Goal: Task Accomplishment & Management: Complete application form

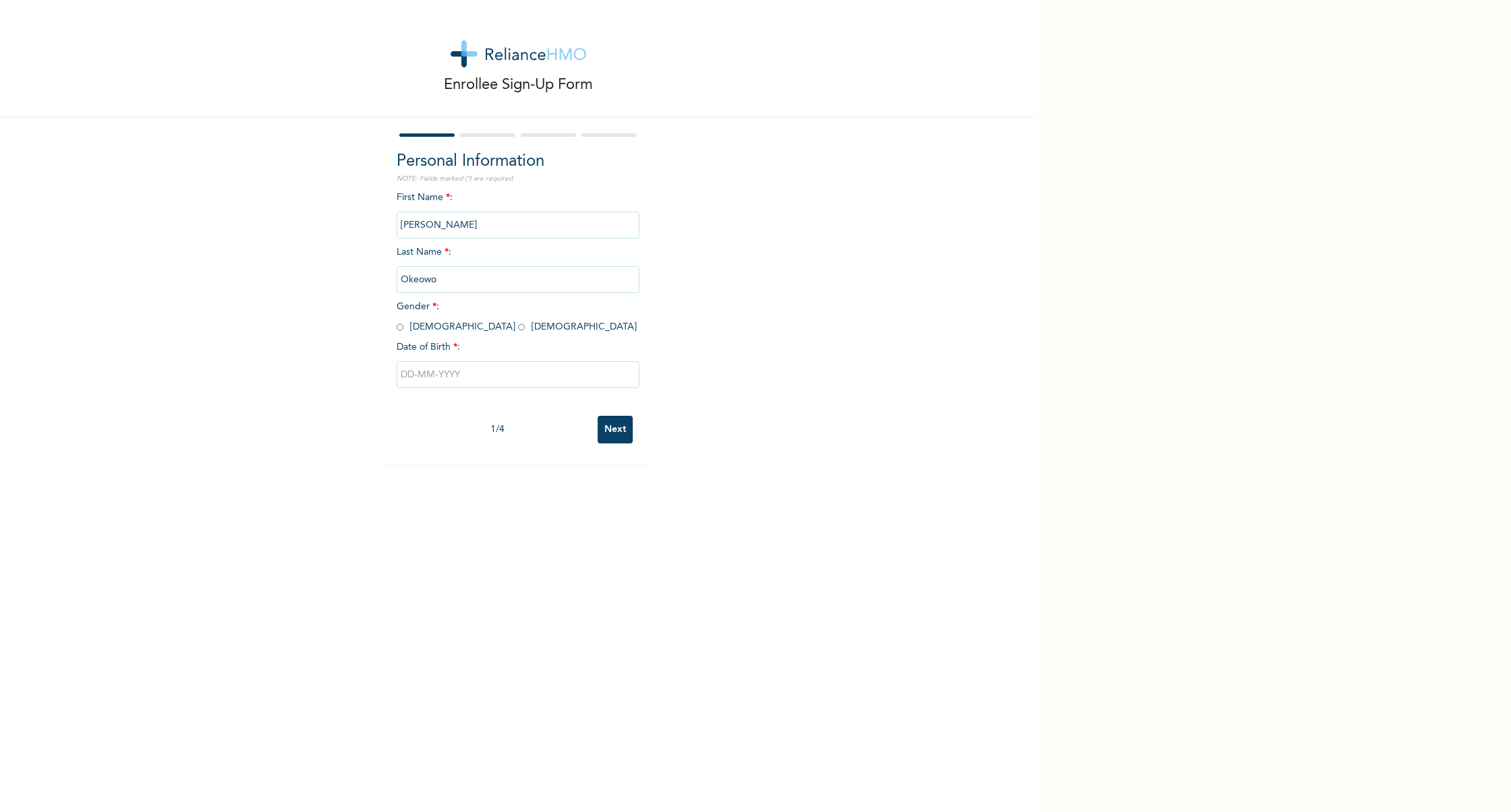
click at [397, 326] on input "radio" at bounding box center [399, 327] width 6 height 13
radio input "true"
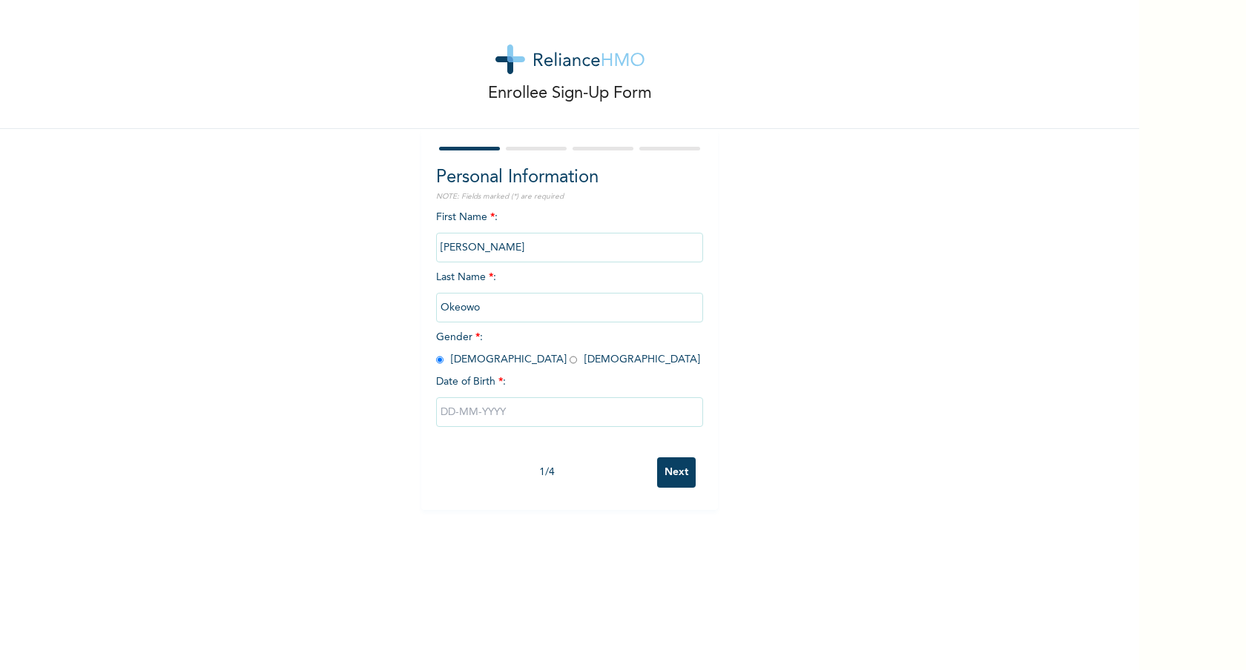
click at [505, 409] on input "text" at bounding box center [569, 412] width 267 height 30
select select "7"
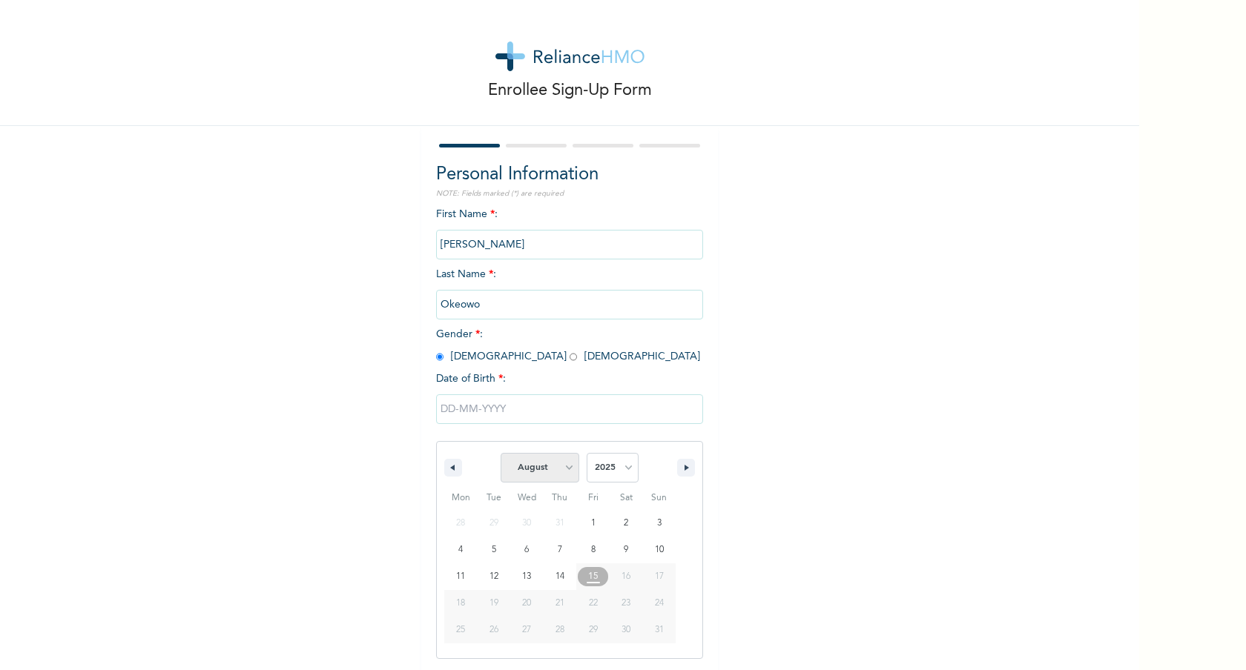
click at [565, 464] on select "January February March April May June July August September October November De…" at bounding box center [539, 468] width 79 height 30
click at [500, 453] on select "January February March April May June July August September October November De…" at bounding box center [539, 468] width 79 height 30
click at [565, 464] on select "January February March April May June July August September October November De…" at bounding box center [539, 468] width 79 height 30
click at [620, 465] on select "2025 2024 2023 2022 2021 2020 2019 2018 2017 2016 2015 2014 2013 2012 2011 2010…" at bounding box center [612, 468] width 52 height 30
select select "1961"
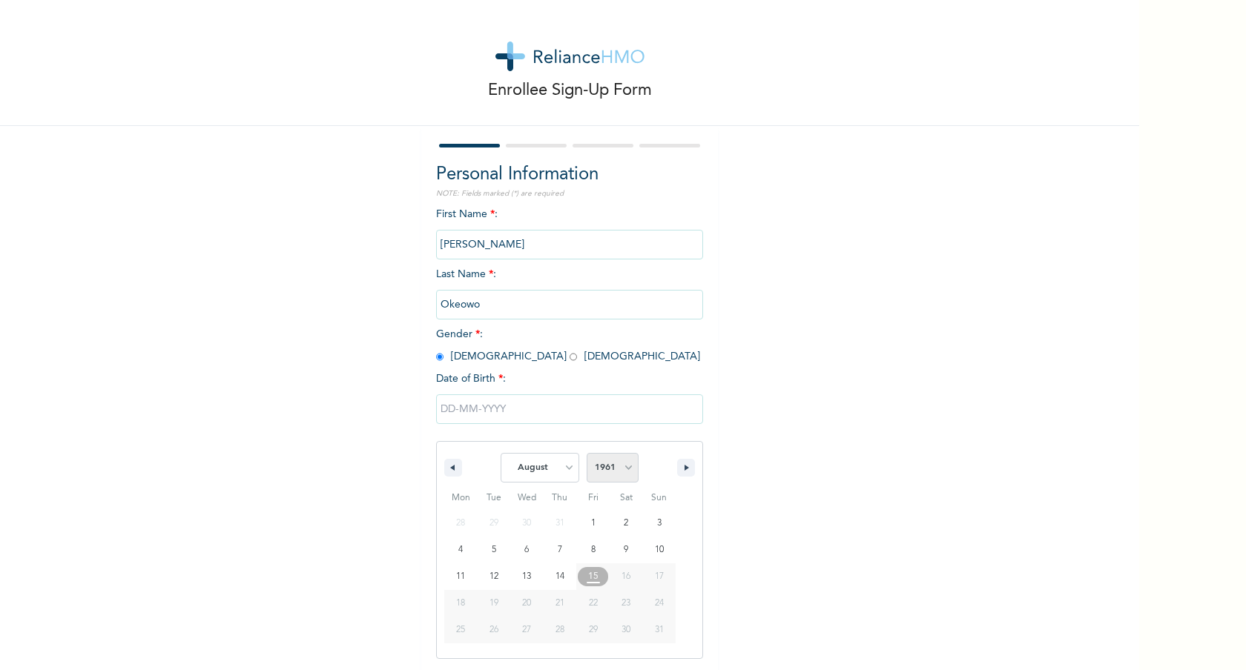
click at [586, 453] on select "2025 2024 2023 2022 2021 2020 2019 2018 2017 2016 2015 2014 2013 2012 2011 2010…" at bounding box center [612, 468] width 52 height 30
click at [568, 469] on select "January February March April May June July August September October November De…" at bounding box center [539, 468] width 79 height 30
select select "6"
click at [500, 453] on select "January February March April May June July August September October November De…" at bounding box center [539, 468] width 79 height 30
type input "07/11/1961"
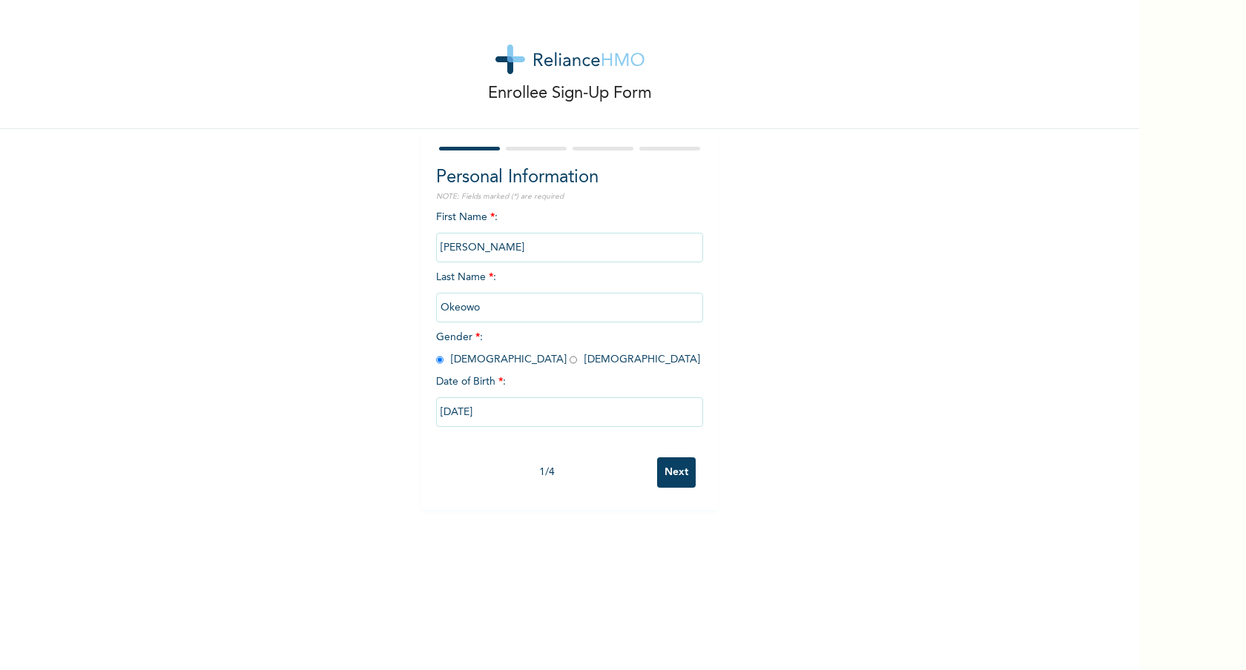
scroll to position [0, 0]
click at [678, 468] on input "Next" at bounding box center [676, 472] width 39 height 30
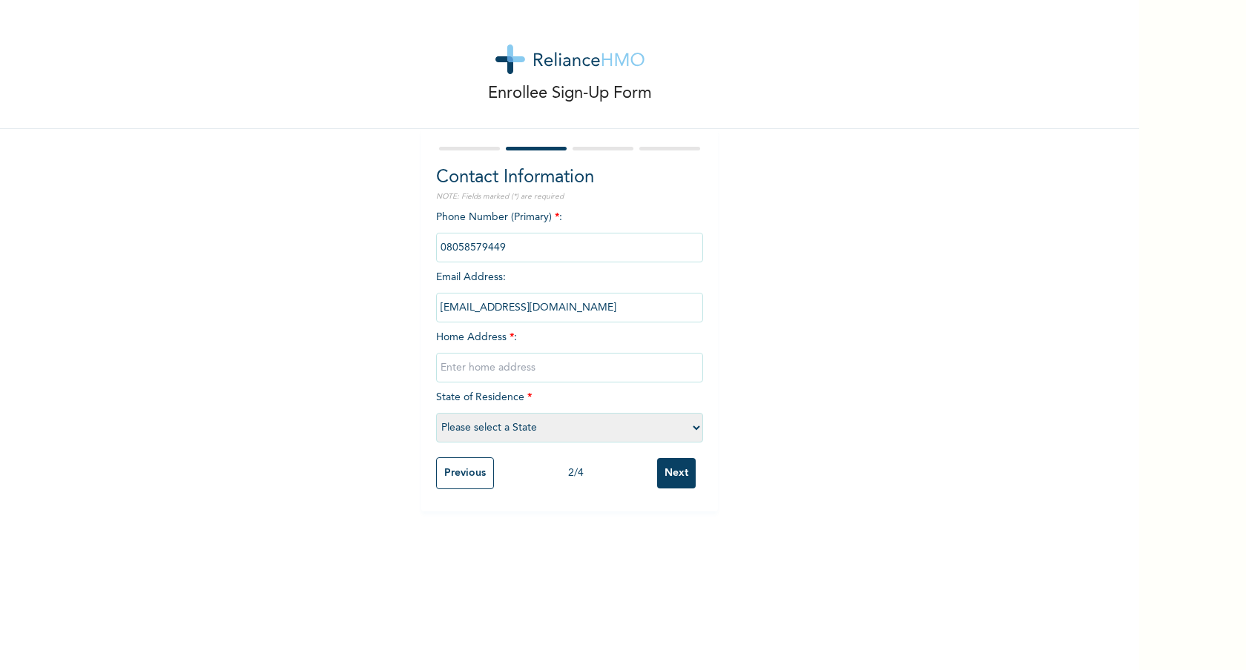
click at [475, 369] on input "text" at bounding box center [569, 368] width 267 height 30
paste input "No, 9 Emmanuel Akanji street"
type input "No, 9 Emmanuel Akanji street, igando lagos"
click at [457, 424] on select "Please select a State Abia Abuja (FCT) Adamawa Akwa Ibom Anambra Bauchi Bayelsa…" at bounding box center [569, 428] width 267 height 30
select select "25"
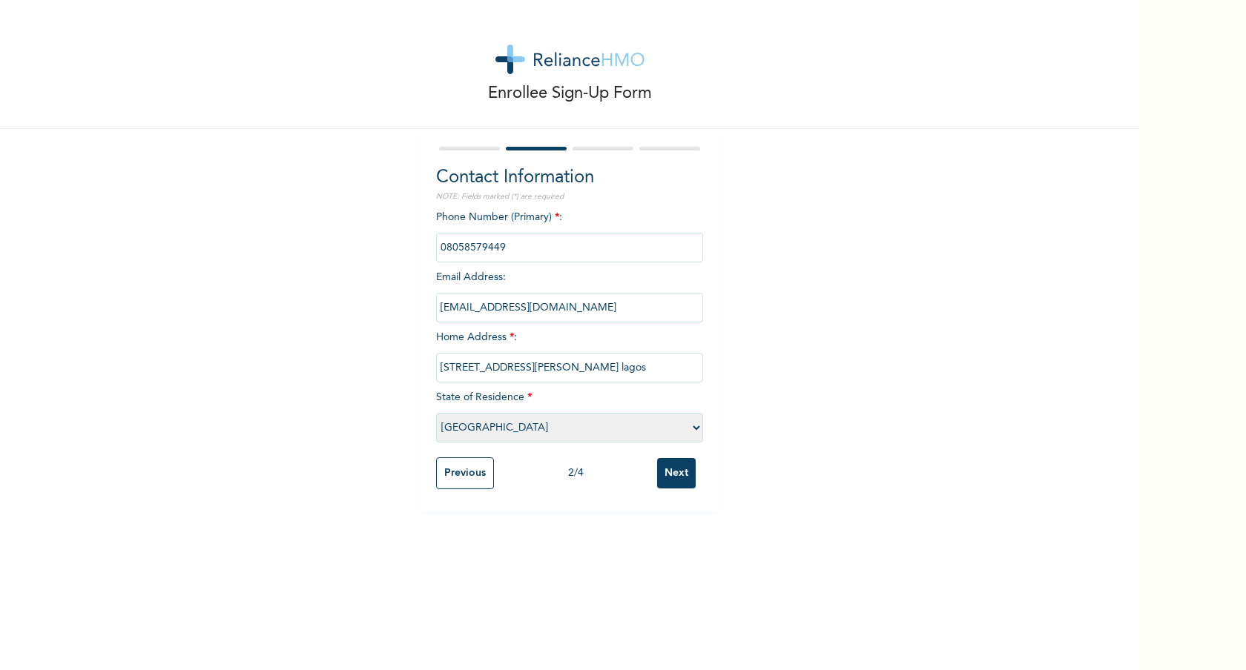
click at [436, 413] on select "Please select a State Abia Abuja (FCT) Adamawa Akwa Ibom Anambra Bauchi Bayelsa…" at bounding box center [569, 428] width 267 height 30
click at [676, 473] on input "Next" at bounding box center [676, 473] width 39 height 30
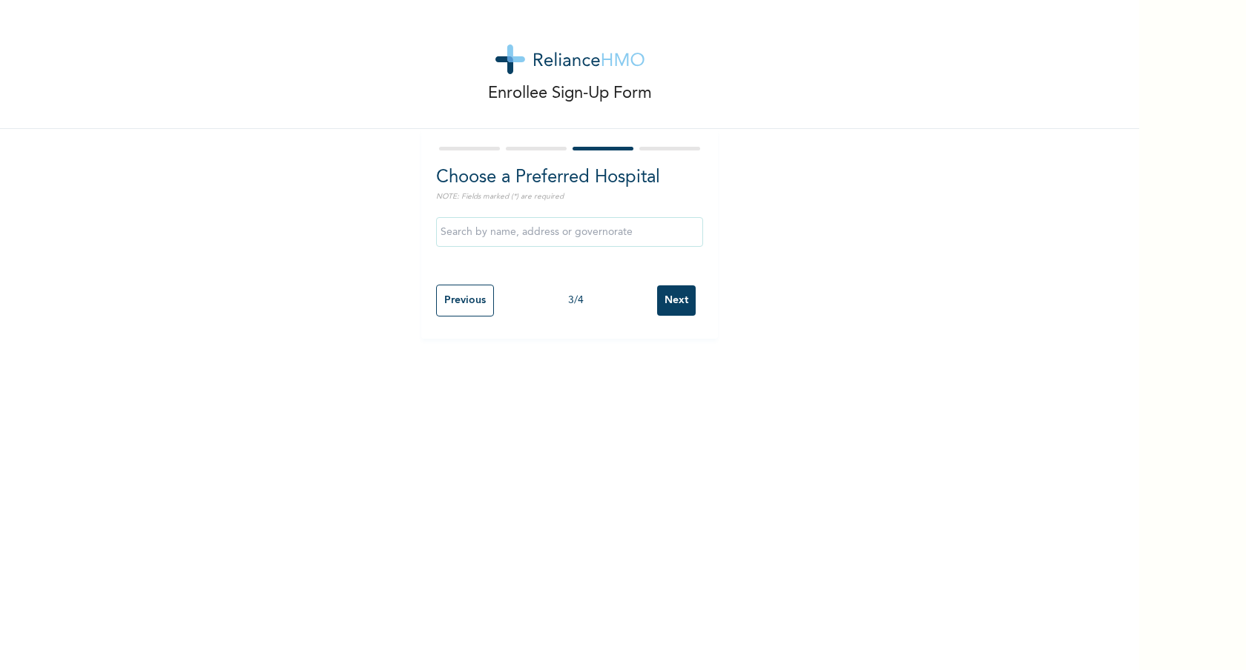
click at [576, 225] on input "text" at bounding box center [569, 232] width 267 height 30
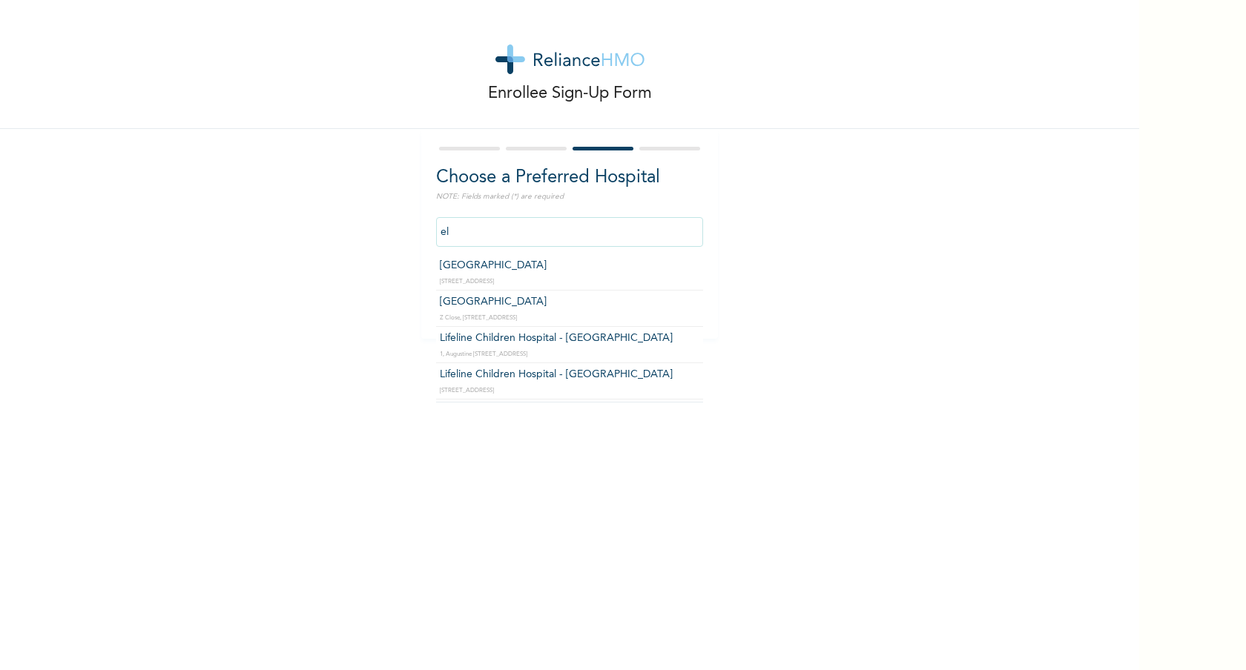
type input "e"
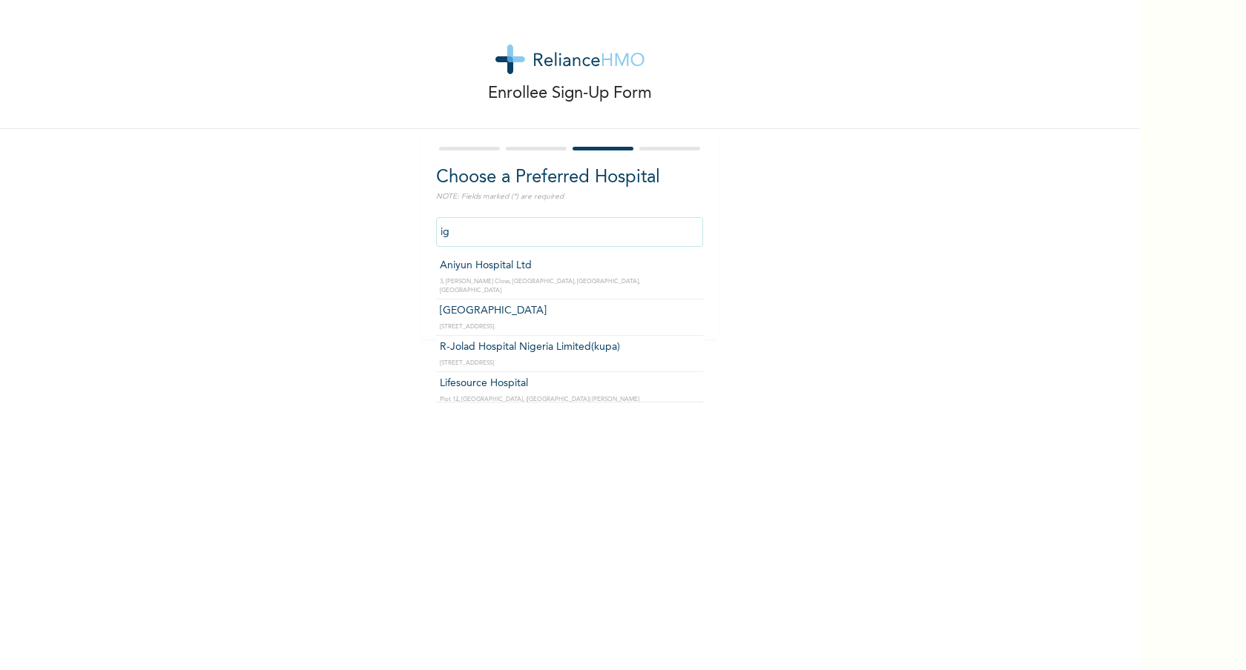
type input "i"
type input "El-Dunamis Medical Centre"
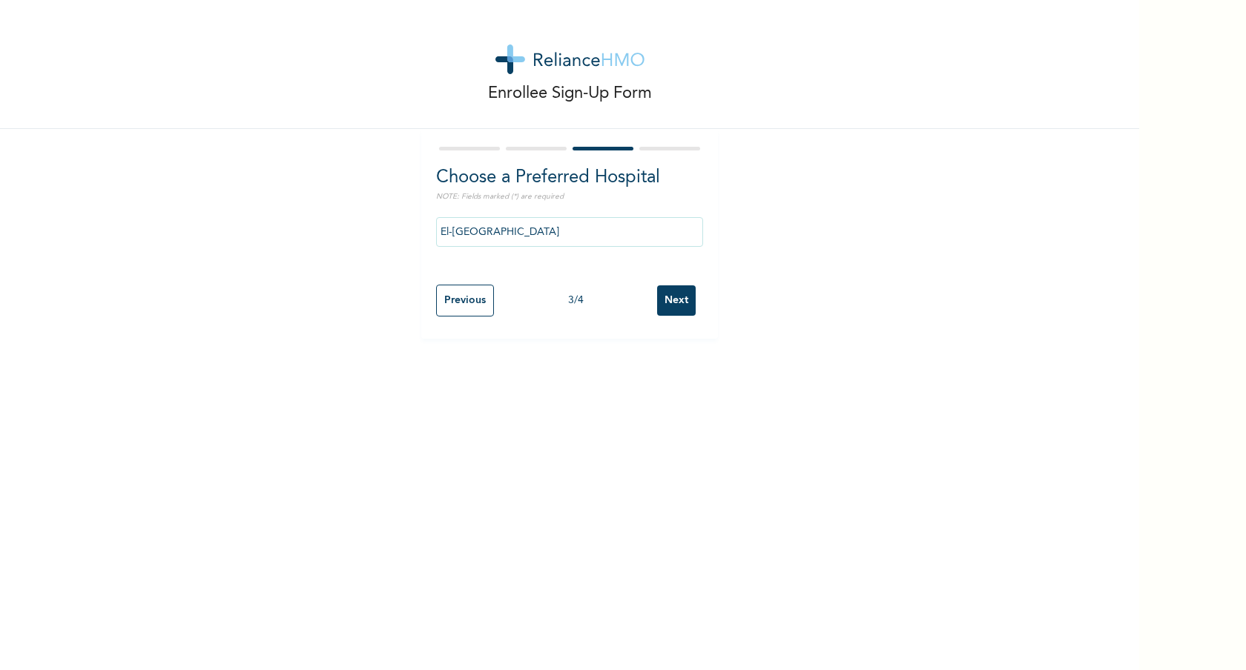
click at [662, 299] on input "Next" at bounding box center [676, 300] width 39 height 30
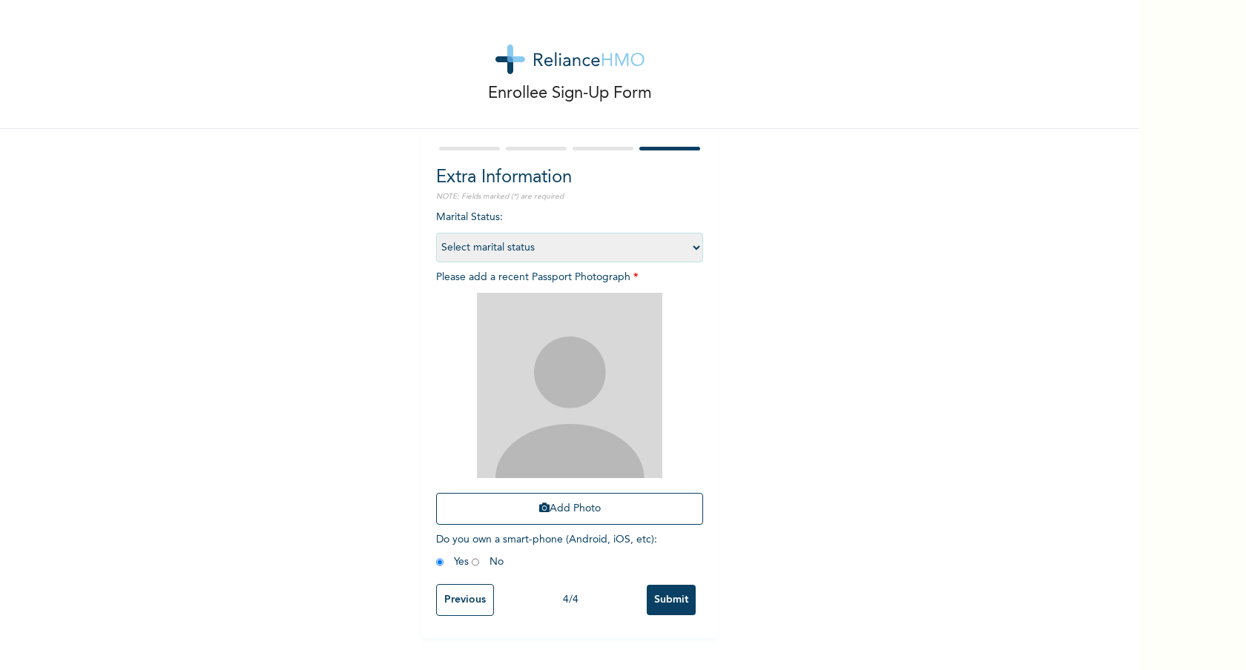
click at [684, 244] on select "Select marital status Single Married Divorced Widow/Widower" at bounding box center [569, 248] width 267 height 30
select select "2"
click at [436, 233] on select "Select marital status Single Married Divorced Widow/Widower" at bounding box center [569, 248] width 267 height 30
click at [557, 506] on button "Add Photo" at bounding box center [569, 509] width 267 height 32
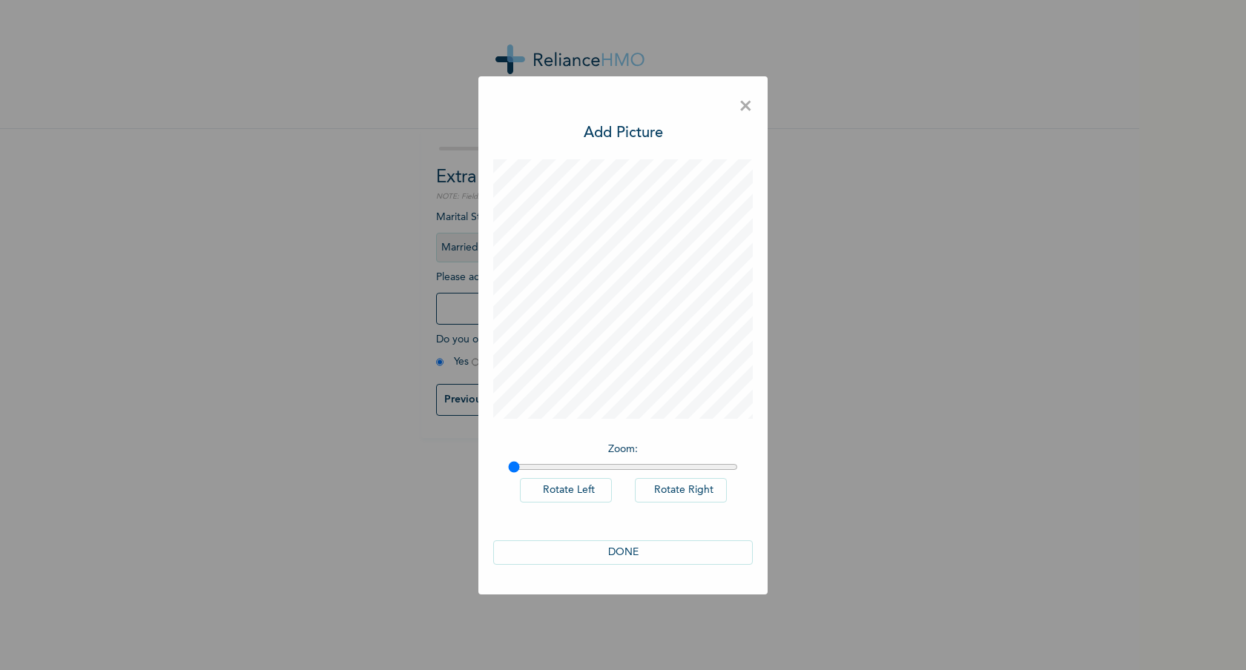
click at [659, 555] on button "DONE" at bounding box center [622, 552] width 259 height 24
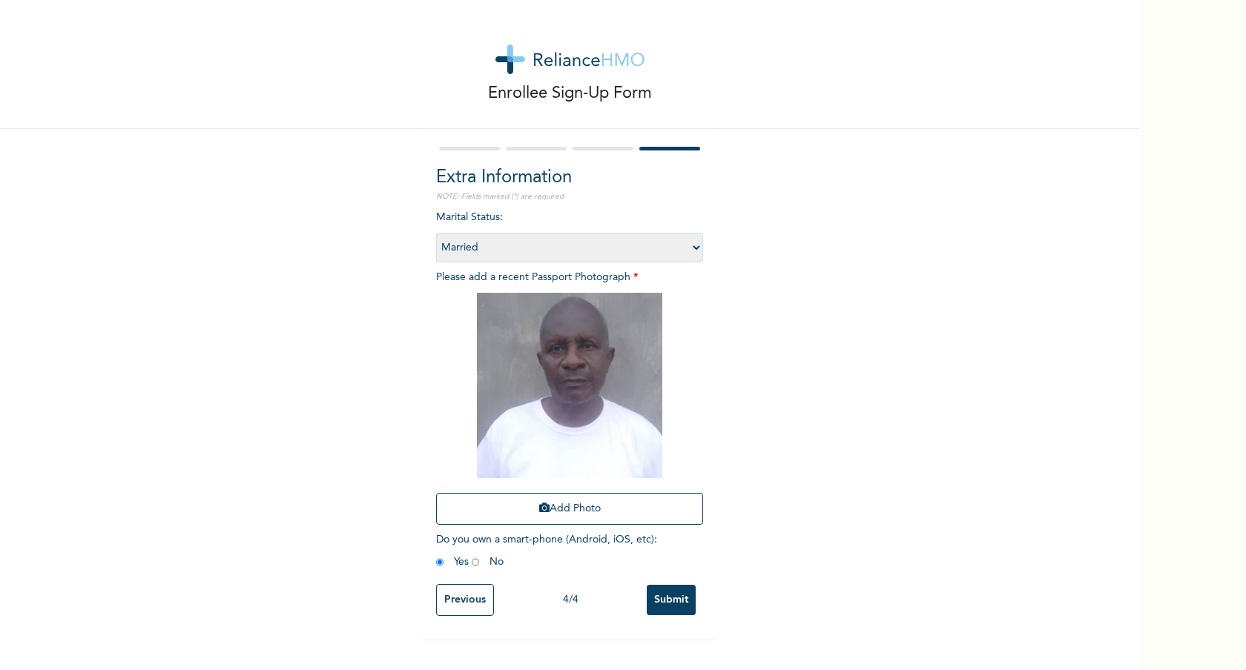
click at [663, 602] on input "Submit" at bounding box center [671, 600] width 49 height 30
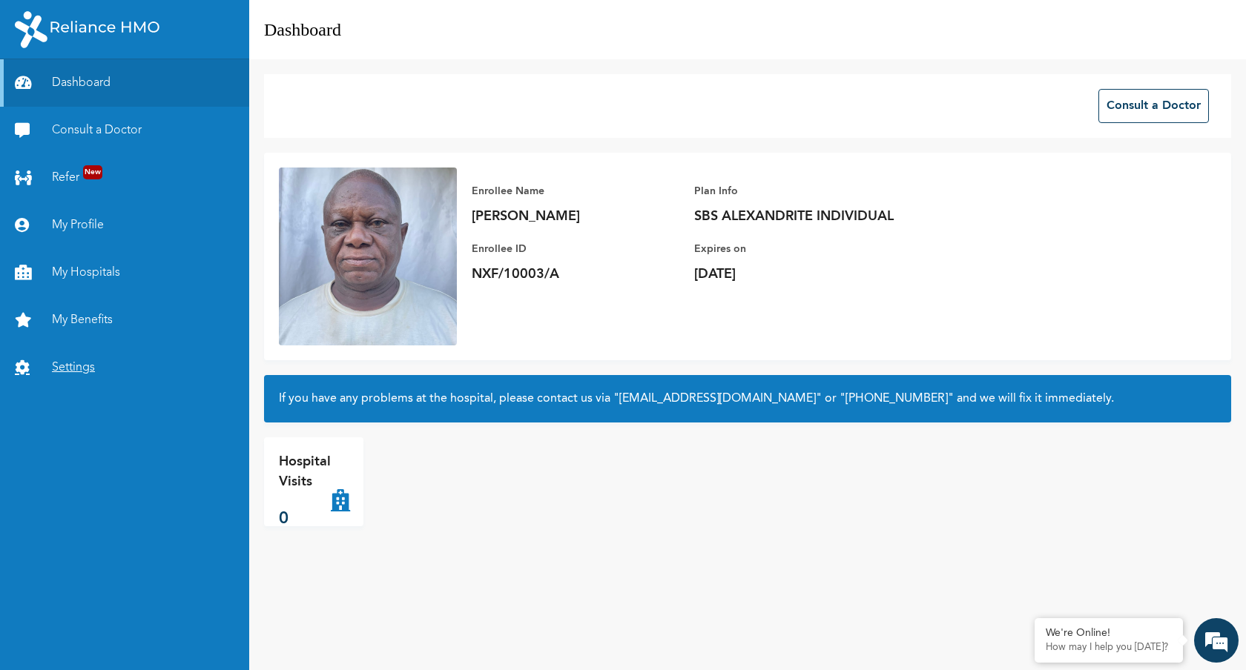
click at [79, 368] on link "Settings" at bounding box center [124, 367] width 249 height 47
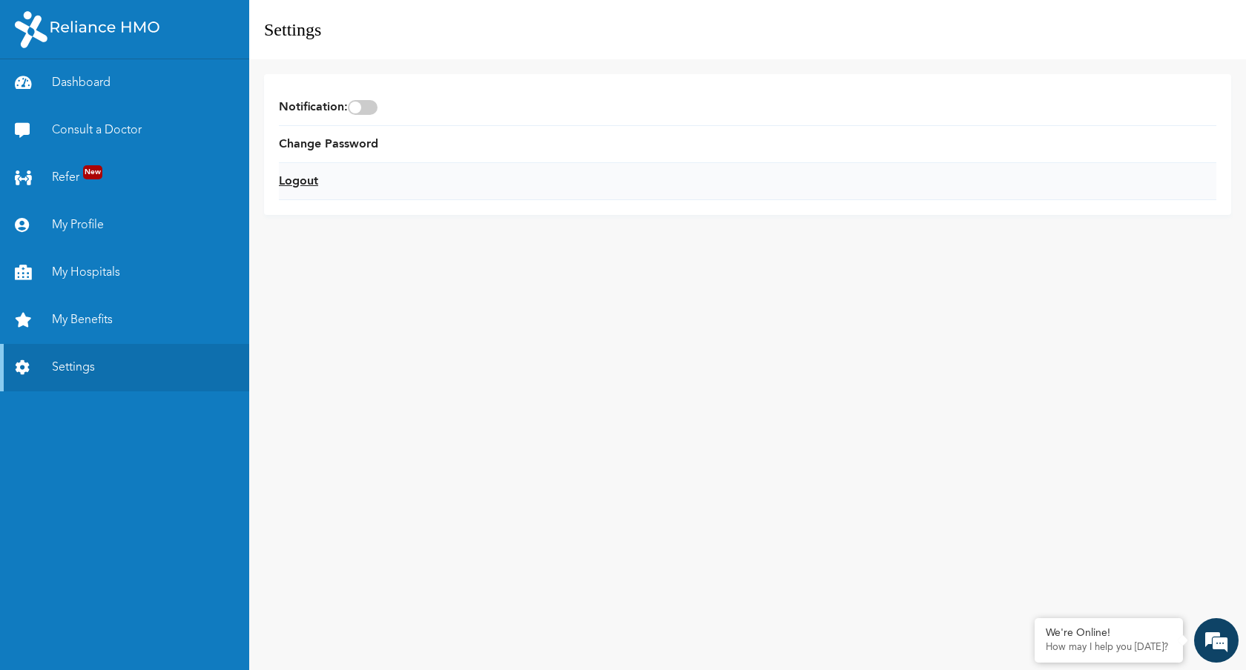
click at [311, 181] on link "Logout" at bounding box center [298, 182] width 39 height 18
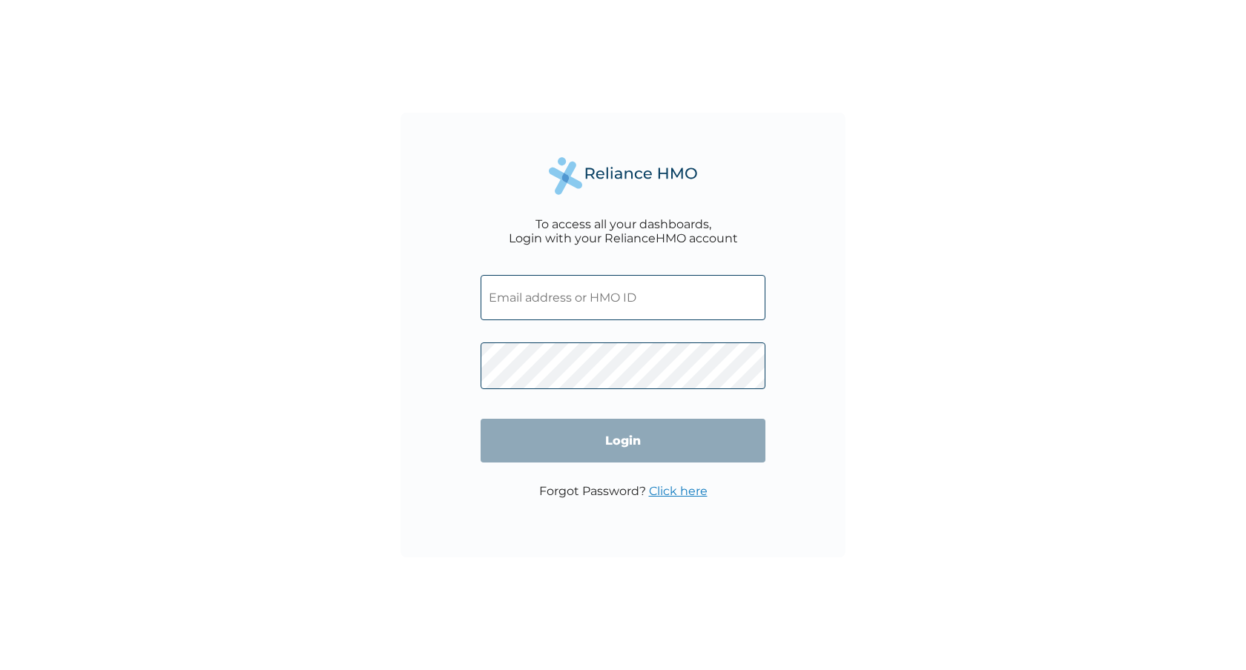
click at [539, 293] on input "text" at bounding box center [622, 297] width 285 height 45
paste input "l5qISciynw"
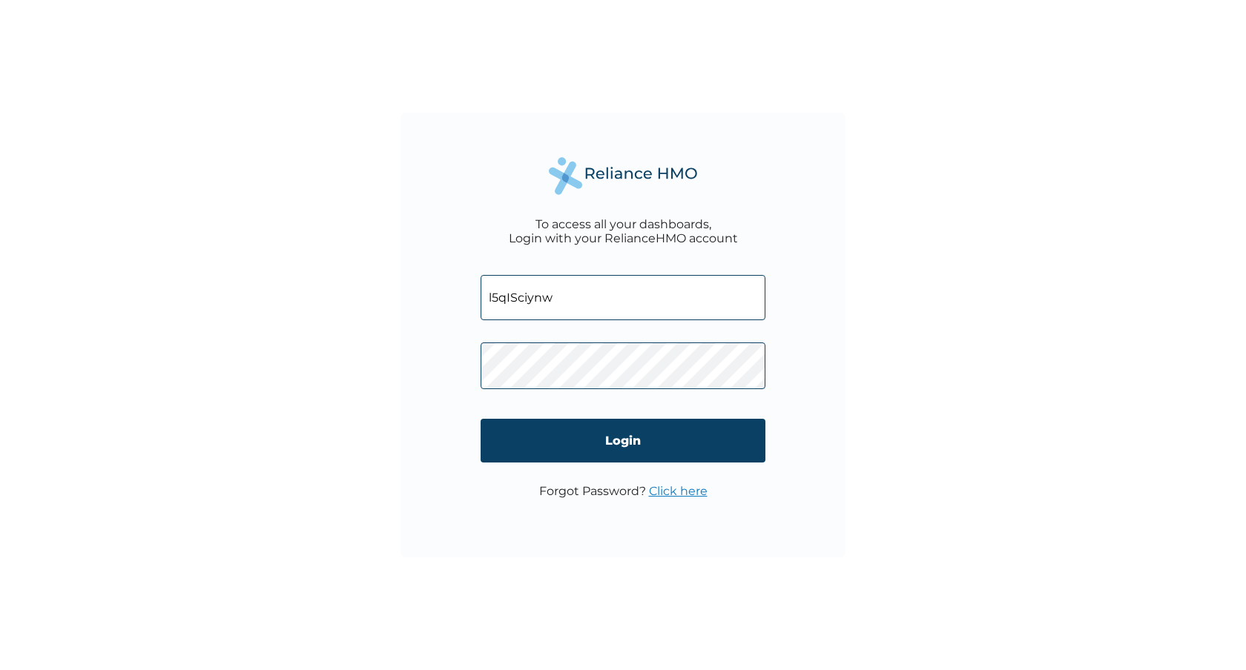
click at [574, 297] on input "l5qISciynw" at bounding box center [622, 297] width 285 height 45
paste input "NXF/10004/A"
type input "NXF/10004/A"
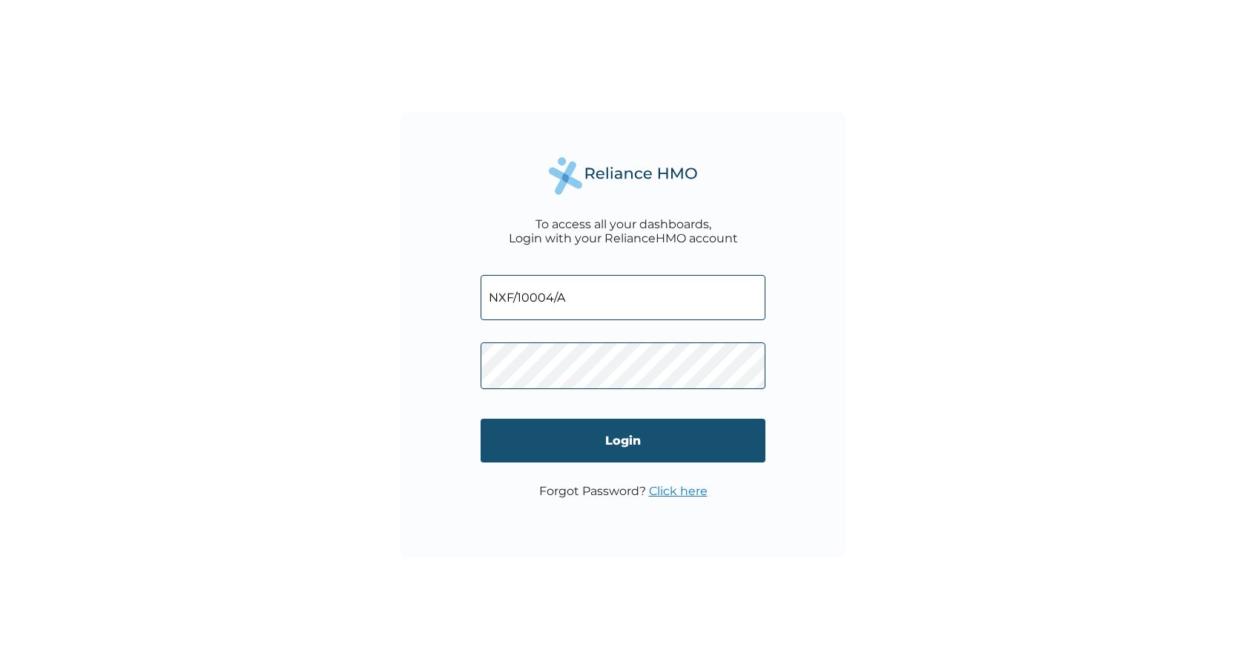
click at [558, 441] on input "Login" at bounding box center [622, 441] width 285 height 44
